Goal: Task Accomplishment & Management: Manage account settings

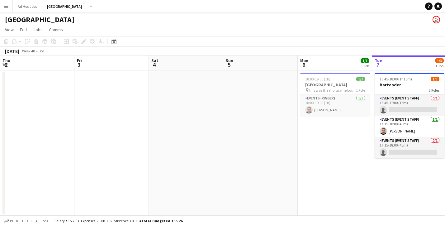
scroll to position [0, 225]
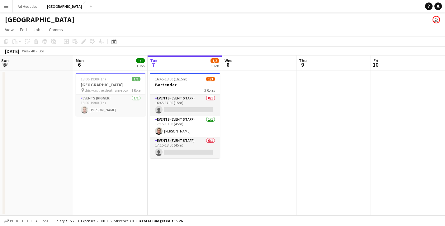
click at [7, 5] on app-icon "Menu" at bounding box center [6, 6] width 5 height 5
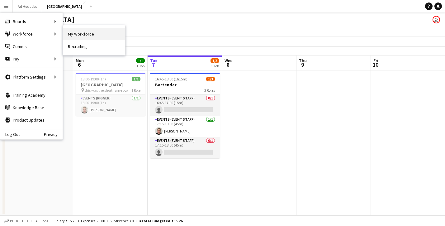
click at [77, 35] on link "My Workforce" at bounding box center [94, 34] width 62 height 12
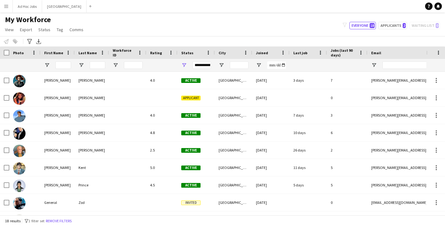
click at [9, 8] on button "Menu" at bounding box center [6, 6] width 12 height 12
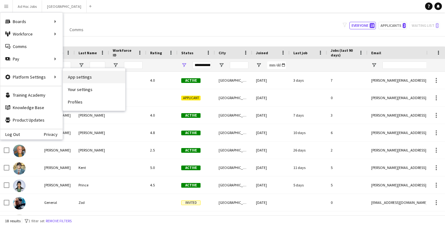
click at [83, 79] on link "App settings" at bounding box center [94, 77] width 62 height 12
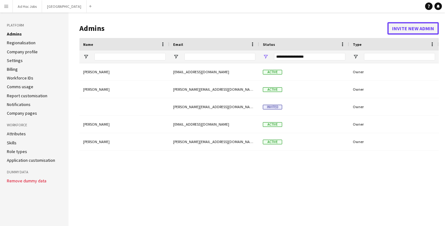
click at [400, 30] on button "Invite new admin" at bounding box center [413, 28] width 51 height 12
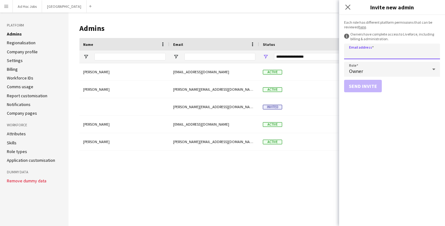
click at [373, 52] on input "Email address" at bounding box center [392, 52] width 96 height 16
type input "**********"
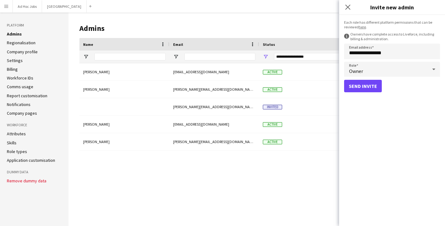
click at [396, 91] on div "Send invite" at bounding box center [392, 86] width 96 height 12
click at [364, 86] on button "Send invite" at bounding box center [363, 86] width 38 height 12
